Goal: Information Seeking & Learning: Compare options

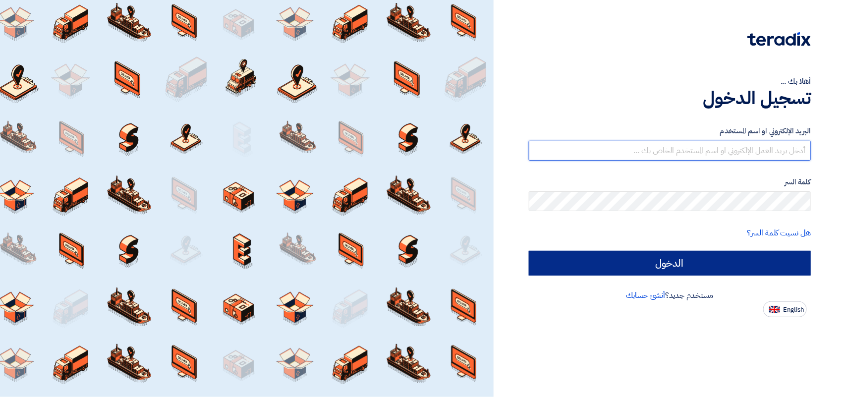
type input "[PERSON_NAME][EMAIL_ADDRESS][DOMAIN_NAME]"
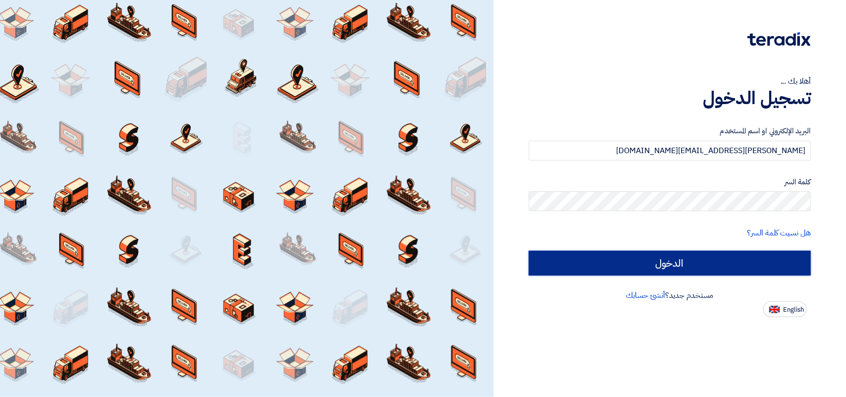
click at [660, 268] on input "الدخول" at bounding box center [670, 263] width 282 height 25
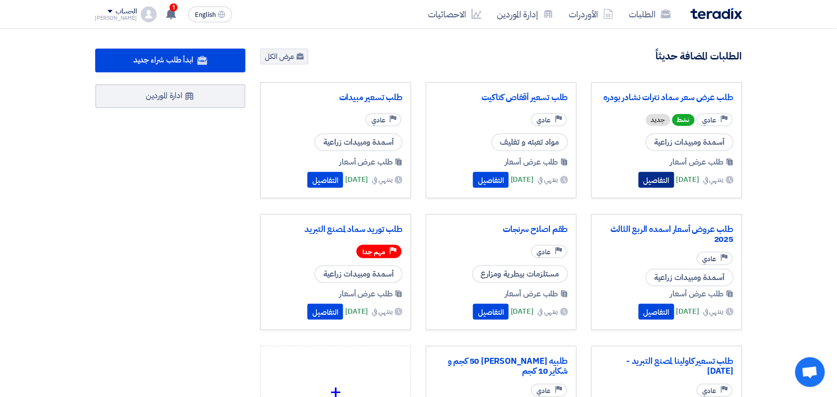
click at [639, 187] on button "التفاصيل" at bounding box center [657, 180] width 36 height 16
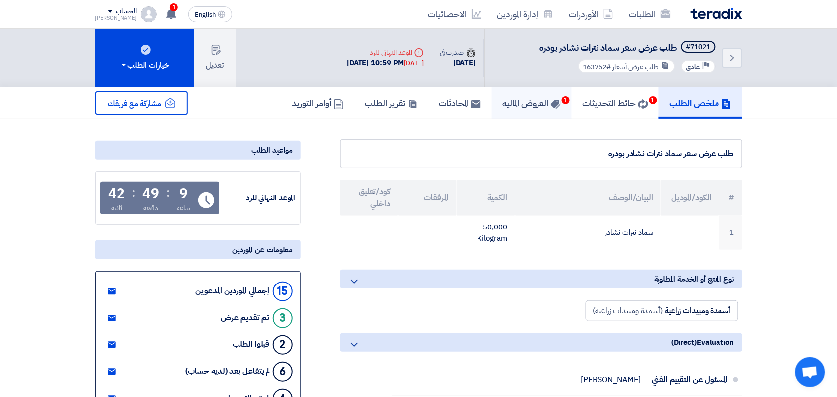
click at [519, 108] on link "العروض الماليه 1" at bounding box center [532, 103] width 80 height 32
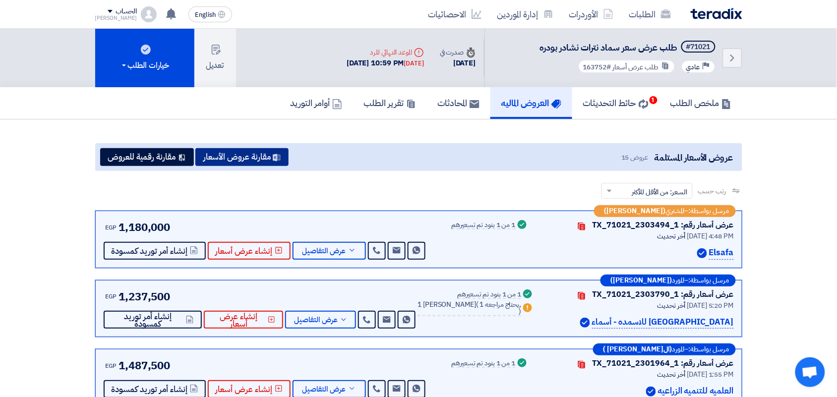
click at [256, 152] on button "مقارنة عروض الأسعار" at bounding box center [241, 157] width 93 height 18
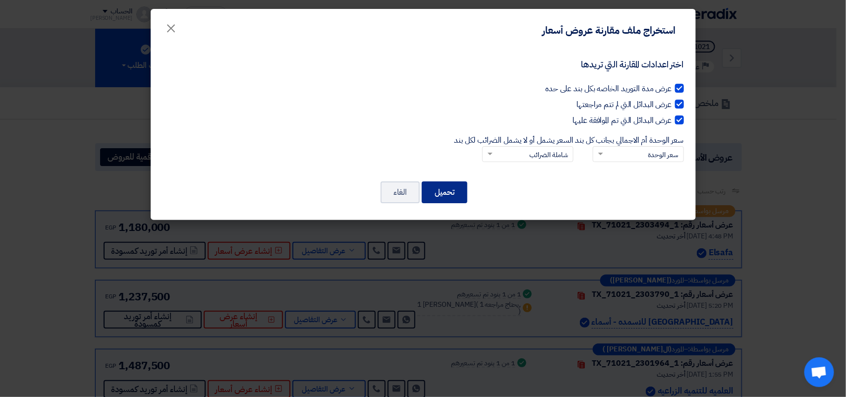
click at [460, 194] on button "تحميل" at bounding box center [445, 192] width 46 height 22
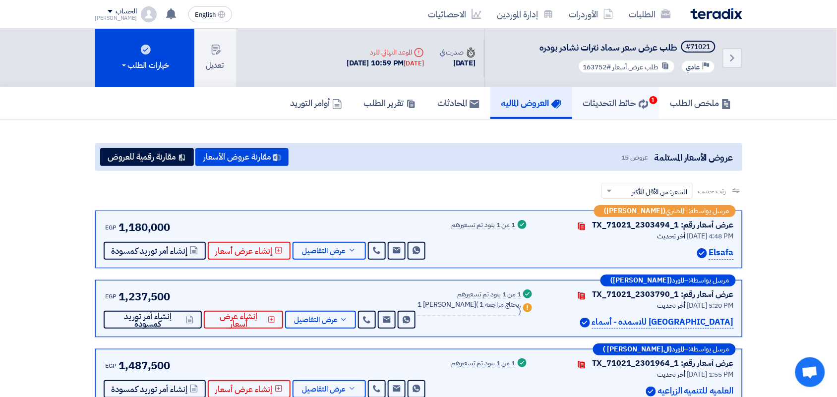
click at [616, 101] on h5 "حائط التحديثات 1" at bounding box center [615, 102] width 65 height 11
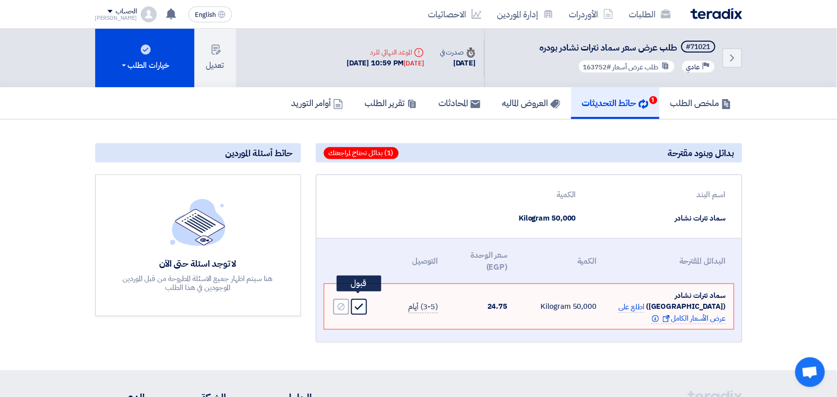
click at [357, 303] on use at bounding box center [358, 306] width 8 height 6
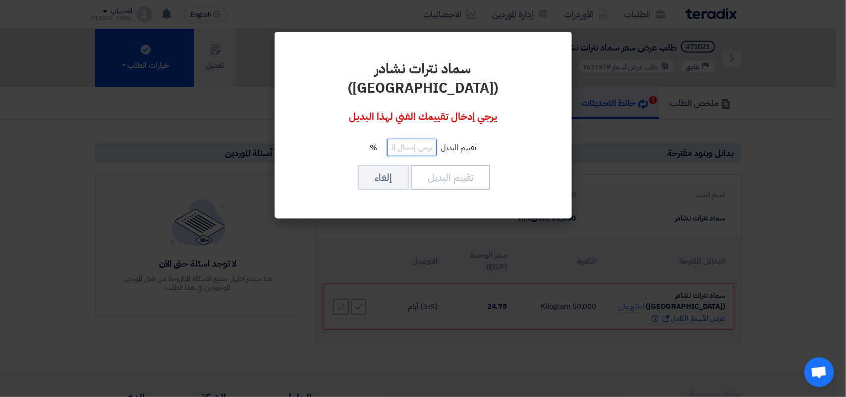
click at [413, 139] on input "number" at bounding box center [412, 147] width 50 height 17
type input "100"
click at [457, 144] on div "سماد نترات نشادر ([GEOGRAPHIC_DATA]) يرجي إدخال تقييمك الفني لهذا البديل تقييم …" at bounding box center [424, 125] width 274 height 163
click at [457, 165] on button "تقييم البديل" at bounding box center [450, 177] width 79 height 25
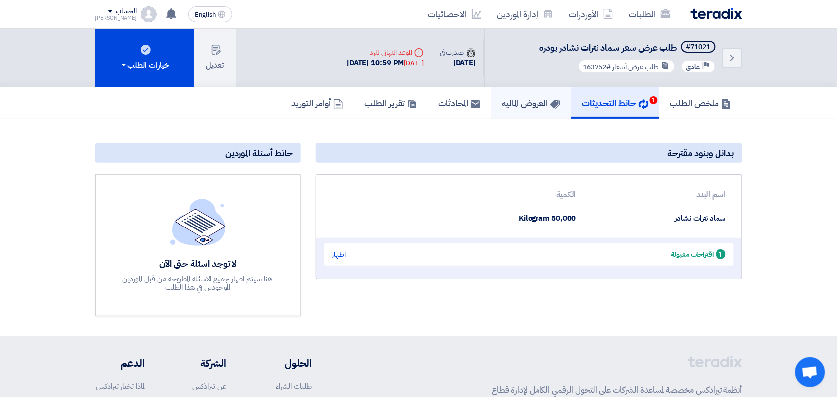
click at [531, 102] on h5 "العروض الماليه" at bounding box center [531, 102] width 58 height 11
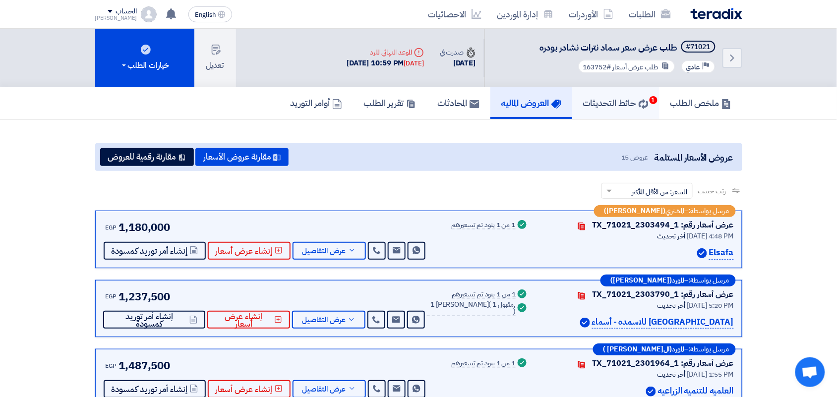
click at [611, 107] on h5 "حائط التحديثات 1" at bounding box center [615, 102] width 65 height 11
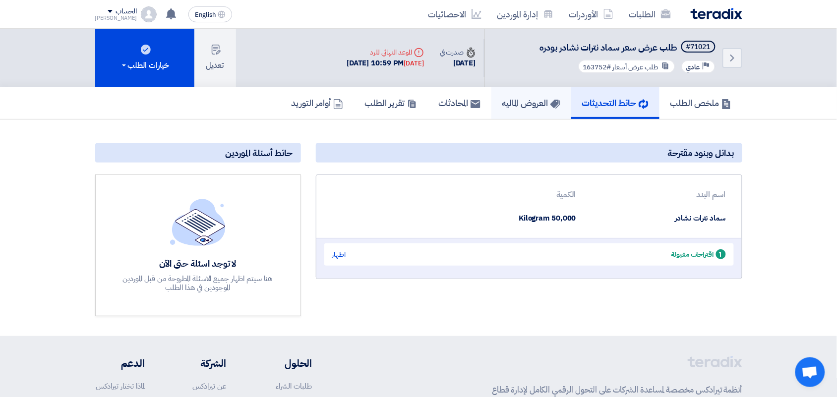
click at [502, 97] on h5 "العروض الماليه" at bounding box center [531, 102] width 58 height 11
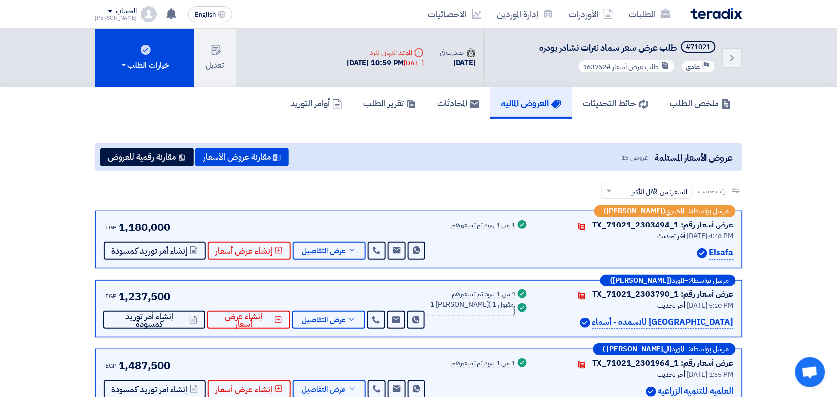
click at [717, 6] on div "الطلبات الأوردرات إدارة الموردين الاحصائيات" at bounding box center [548, 13] width 388 height 23
click at [709, 26] on div "الطلبات الأوردرات إدارة الموردين الاحصائيات English EN 21 hours ago" at bounding box center [419, 14] width 662 height 28
click at [707, 24] on div "الطلبات الأوردرات إدارة الموردين الاحصائيات" at bounding box center [548, 13] width 388 height 23
click at [713, 20] on div "الطلبات الأوردرات إدارة الموردين الاحصائيات" at bounding box center [548, 13] width 388 height 23
click at [714, 11] on img at bounding box center [717, 13] width 52 height 11
